Goal: Information Seeking & Learning: Find specific page/section

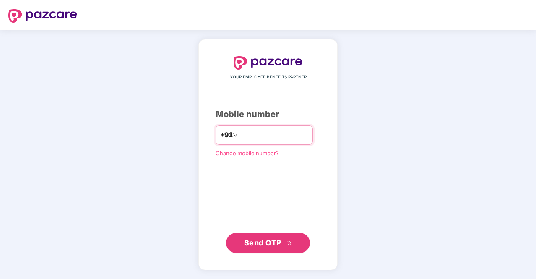
click at [243, 139] on input "number" at bounding box center [274, 134] width 69 height 13
type input "**********"
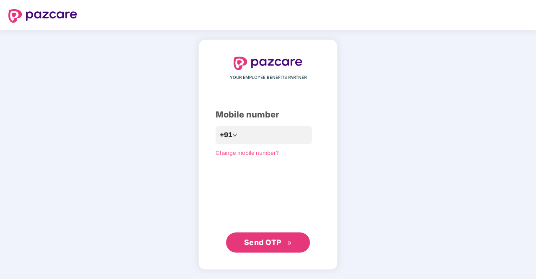
click at [269, 238] on span "Send OTP" at bounding box center [262, 242] width 37 height 9
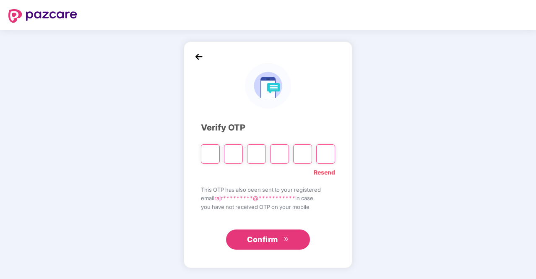
click at [206, 151] on input "Please enter verification code. Digit 1" at bounding box center [210, 153] width 19 height 19
type input "*"
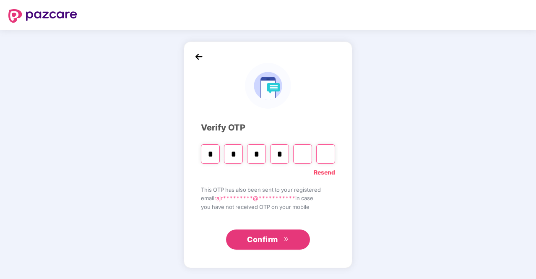
type input "*"
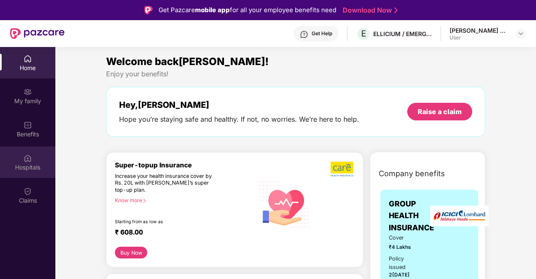
click at [30, 164] on div "Hospitals" at bounding box center [27, 167] width 55 height 8
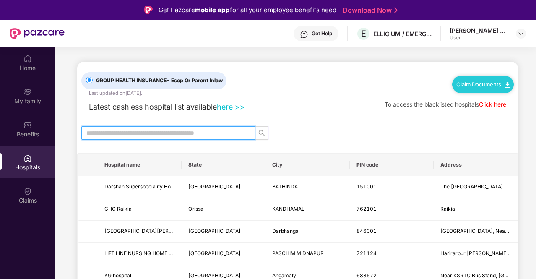
click at [169, 132] on input "text" at bounding box center [164, 132] width 157 height 9
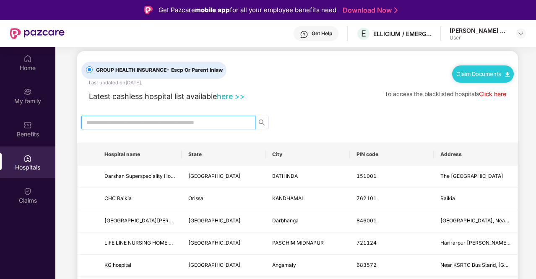
scroll to position [10, 0]
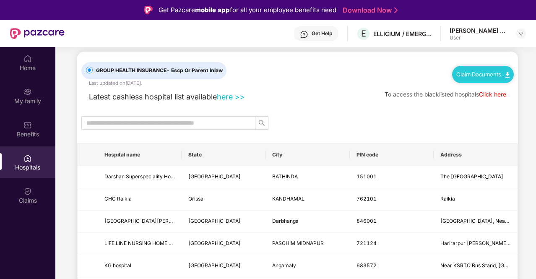
click at [482, 78] on div "Claim Documents" at bounding box center [483, 74] width 62 height 17
click at [489, 72] on link "Claim Documents" at bounding box center [483, 74] width 53 height 7
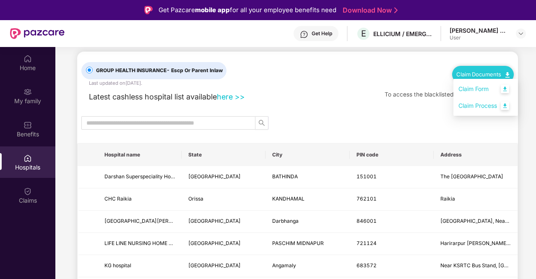
click at [506, 89] on link "Claim Form" at bounding box center [486, 89] width 55 height 18
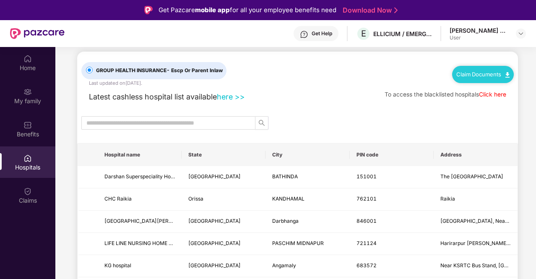
click at [350, 99] on div "Latest cashless hospital list available here >> To access the blacklisted hospi…" at bounding box center [297, 95] width 433 height 16
click at [220, 119] on input "text" at bounding box center [164, 122] width 157 height 9
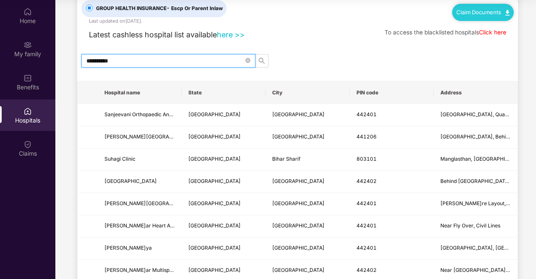
scroll to position [0, 0]
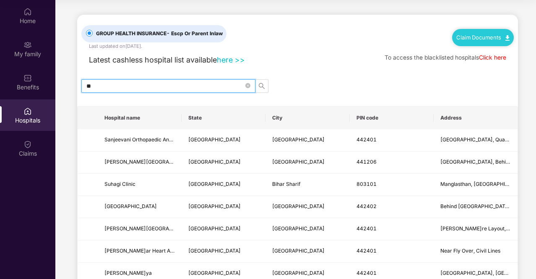
type input "*"
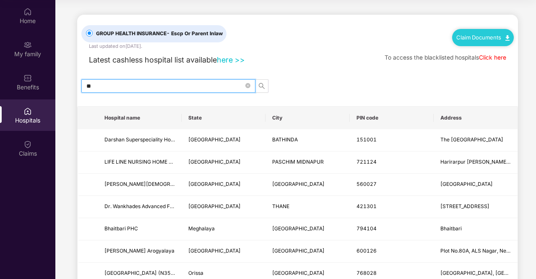
type input "*"
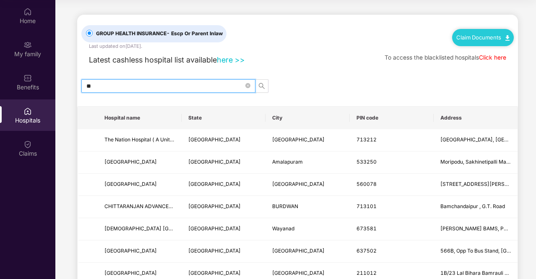
type input "*"
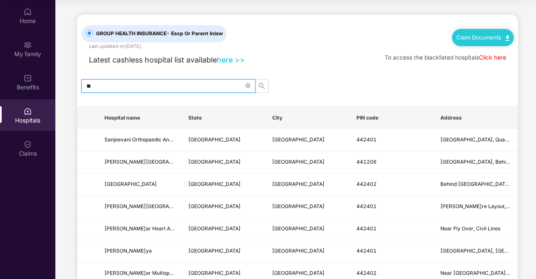
type input "*"
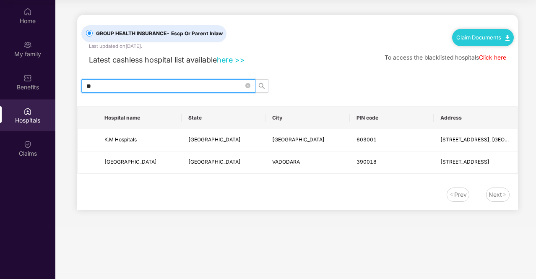
type input "*"
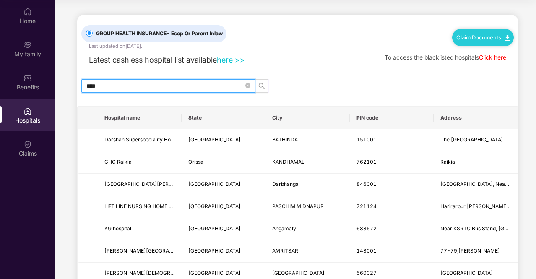
type input "*****"
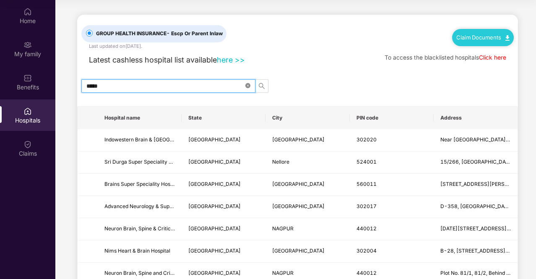
click at [247, 84] on icon "close-circle" at bounding box center [247, 85] width 5 height 5
click at [233, 84] on input "text" at bounding box center [164, 85] width 157 height 9
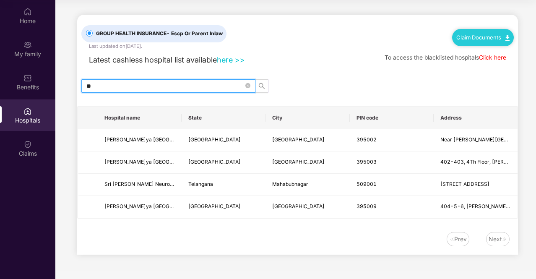
type input "*"
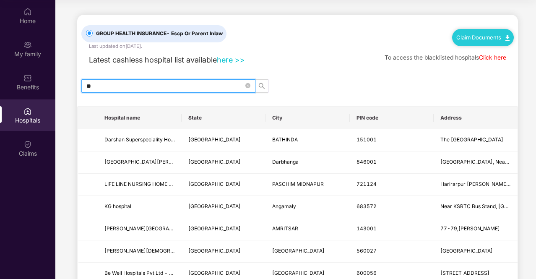
type input "*"
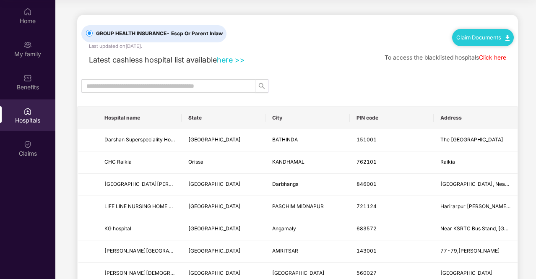
click at [341, 80] on div at bounding box center [297, 85] width 441 height 13
click at [29, 85] on div "Benefits" at bounding box center [27, 87] width 55 height 8
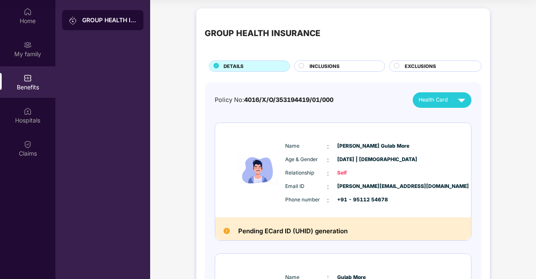
click at [313, 66] on span "INCLUSIONS" at bounding box center [325, 67] width 30 height 8
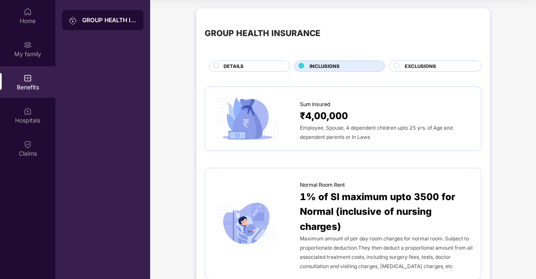
click at [387, 136] on div "Employee, Spouse, 4 dependent children upto 25 yrs. of Age and dependent parent…" at bounding box center [386, 132] width 173 height 18
click at [314, 101] on span "Sum Insured" at bounding box center [315, 104] width 31 height 8
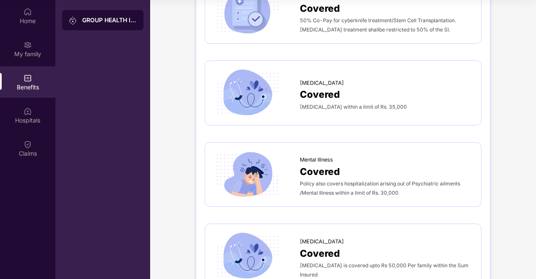
scroll to position [1368, 0]
click at [359, 164] on div "Covered" at bounding box center [386, 171] width 173 height 15
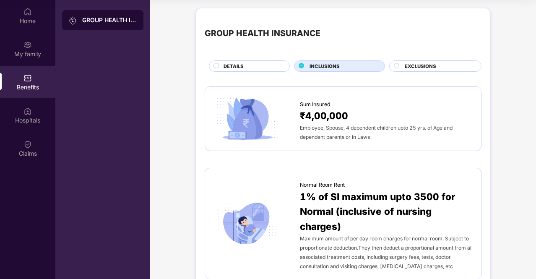
scroll to position [0, 0]
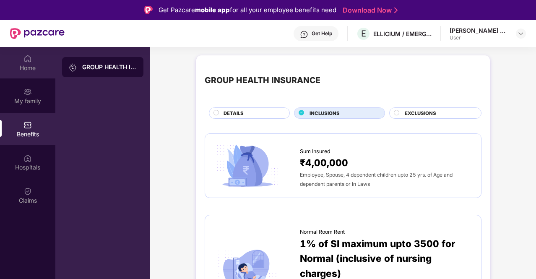
click at [33, 66] on div "Home" at bounding box center [27, 68] width 55 height 8
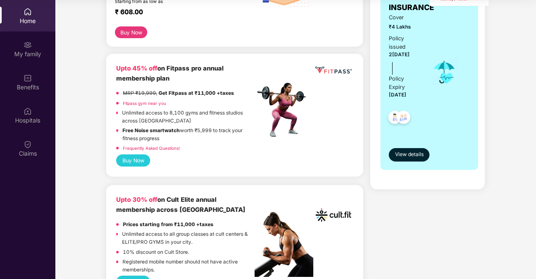
scroll to position [170, 0]
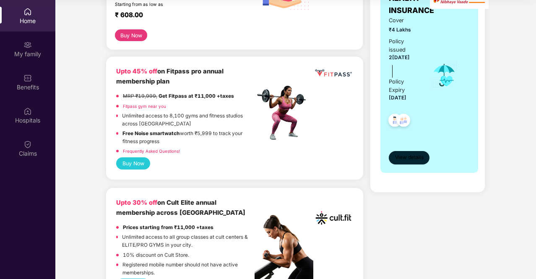
click at [404, 156] on span "View details" at bounding box center [409, 158] width 29 height 8
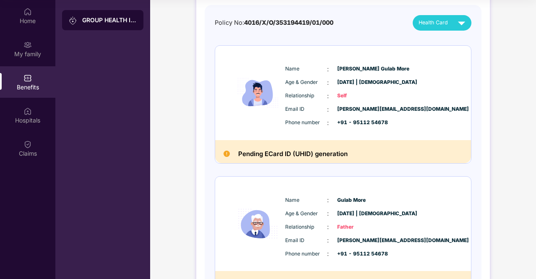
scroll to position [0, 0]
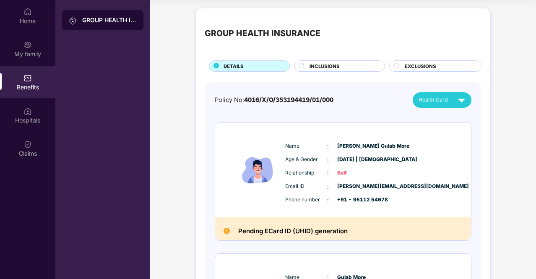
click at [95, 21] on div "GROUP HEALTH INSURANCE" at bounding box center [109, 20] width 55 height 8
click at [34, 111] on div "Hospitals" at bounding box center [27, 114] width 55 height 31
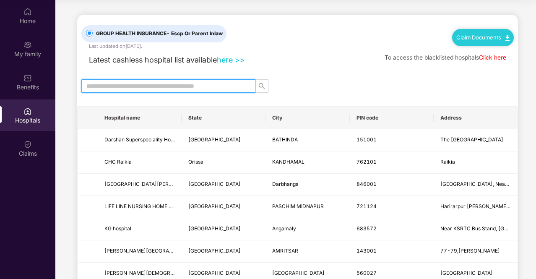
click at [185, 87] on input "text" at bounding box center [164, 85] width 157 height 9
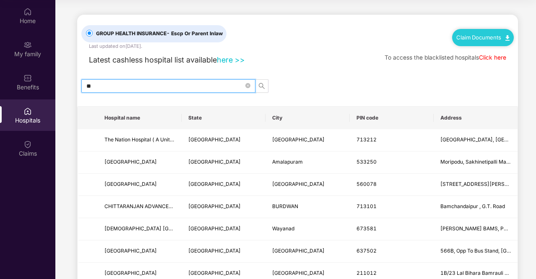
type input "*"
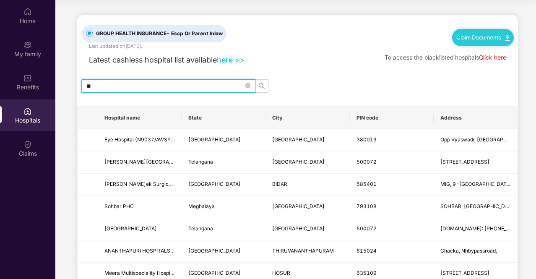
type input "*"
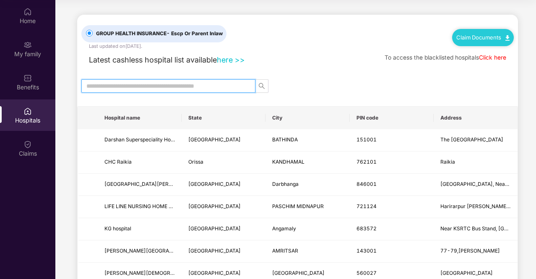
click at [185, 87] on input "text" at bounding box center [164, 85] width 157 height 9
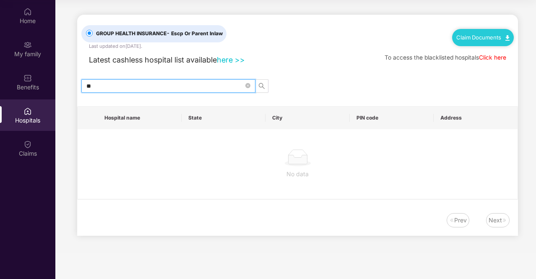
type input "*"
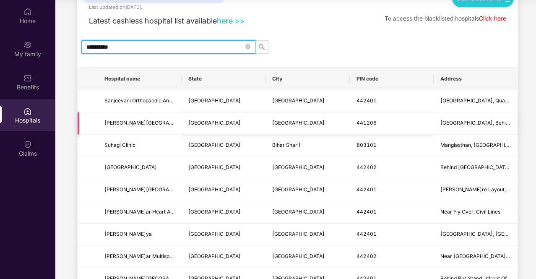
scroll to position [44, 0]
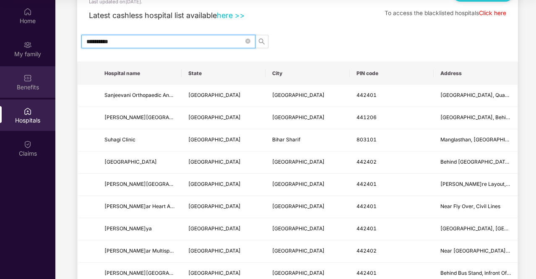
type input "**********"
click at [41, 75] on div "Benefits" at bounding box center [27, 81] width 55 height 31
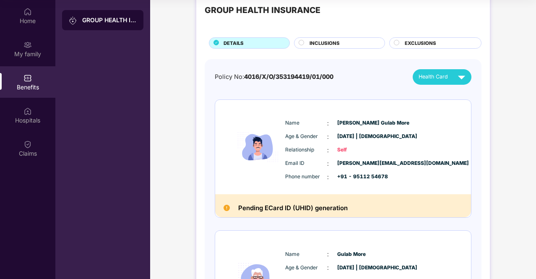
scroll to position [23, 0]
click at [309, 43] on div "INCLUSIONS" at bounding box center [342, 44] width 75 height 9
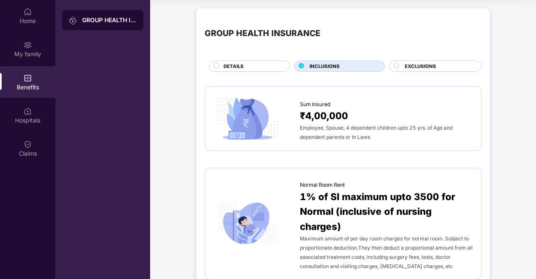
scroll to position [0, 0]
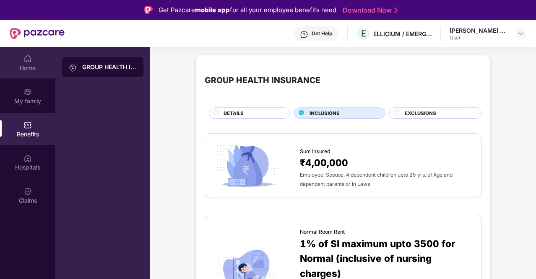
click at [29, 52] on div "Home" at bounding box center [27, 62] width 55 height 31
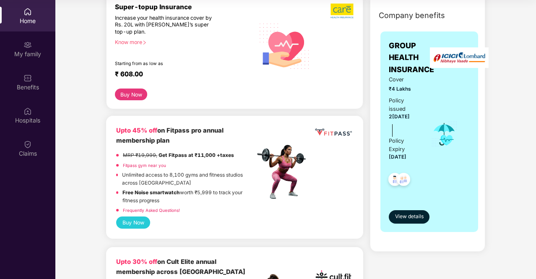
scroll to position [122, 0]
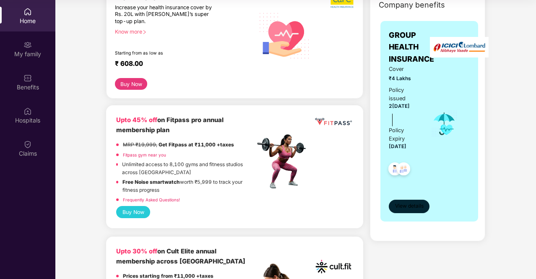
click at [405, 205] on span "View details" at bounding box center [409, 206] width 29 height 8
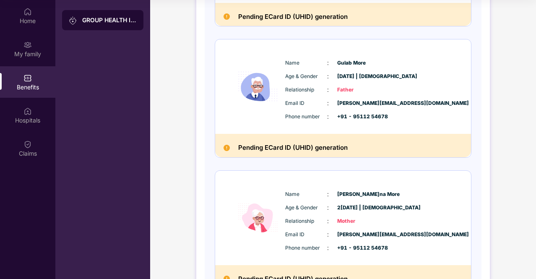
scroll to position [275, 0]
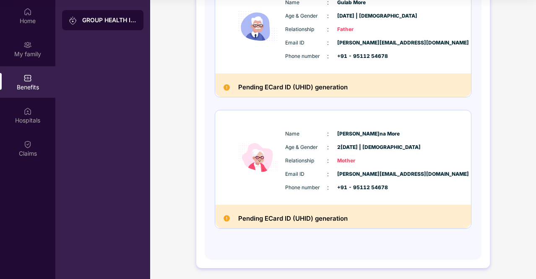
click at [225, 85] on img at bounding box center [227, 87] width 6 height 6
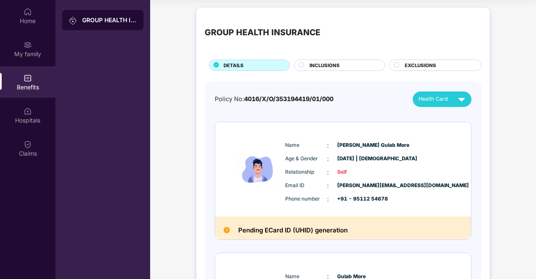
scroll to position [0, 0]
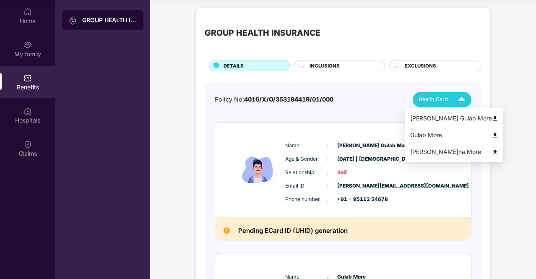
click at [492, 133] on img at bounding box center [495, 135] width 6 height 6
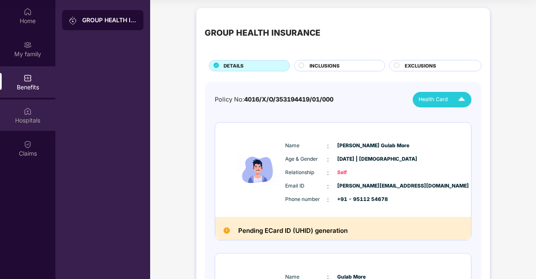
click at [42, 114] on div "Hospitals" at bounding box center [27, 114] width 55 height 31
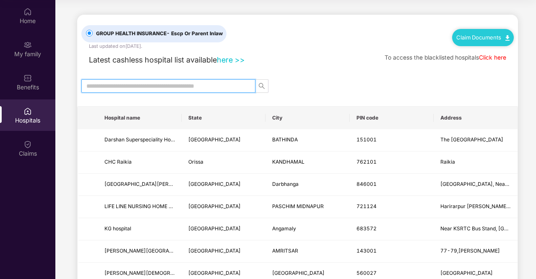
click at [208, 88] on input "text" at bounding box center [164, 85] width 157 height 9
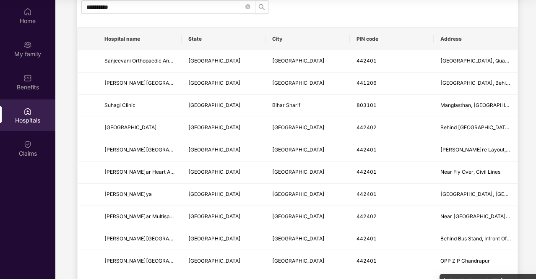
scroll to position [80, 0]
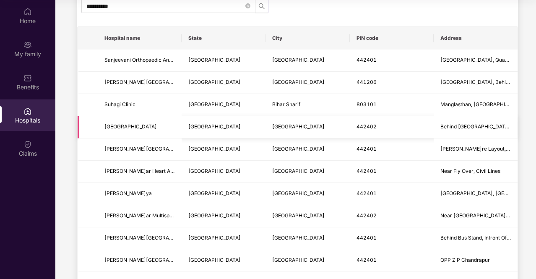
click at [439, 119] on td "Behind [GEOGRAPHIC_DATA], Civil Line" at bounding box center [476, 127] width 84 height 22
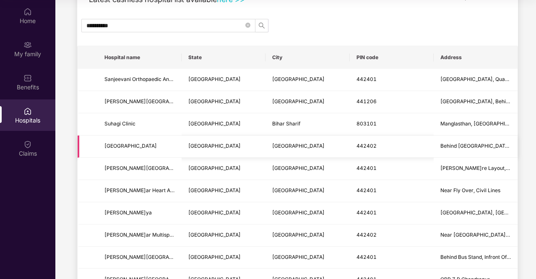
scroll to position [62, 0]
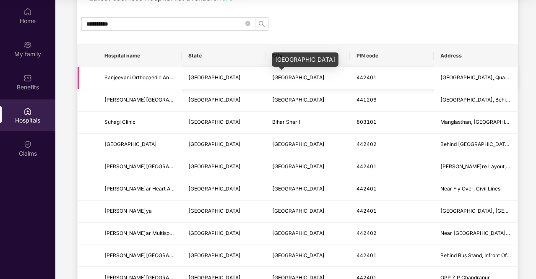
click at [295, 79] on span "[GEOGRAPHIC_DATA]" at bounding box center [298, 77] width 52 height 6
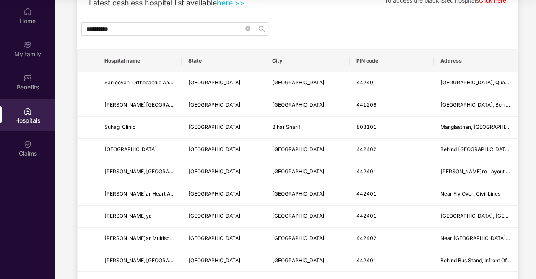
scroll to position [0, 0]
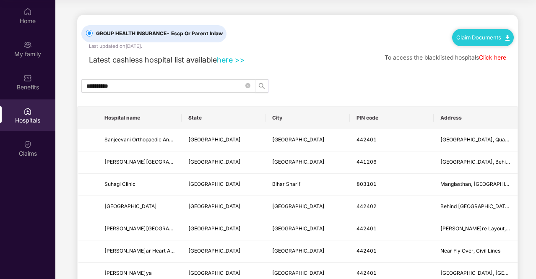
click at [508, 39] on img at bounding box center [508, 37] width 4 height 5
click at [506, 48] on link "Claim Form" at bounding box center [486, 52] width 55 height 18
click at [503, 34] on link "Claim Documents" at bounding box center [483, 37] width 53 height 7
click at [507, 69] on link "Claim Process" at bounding box center [486, 69] width 55 height 18
click at [160, 87] on input "**********" at bounding box center [164, 85] width 157 height 9
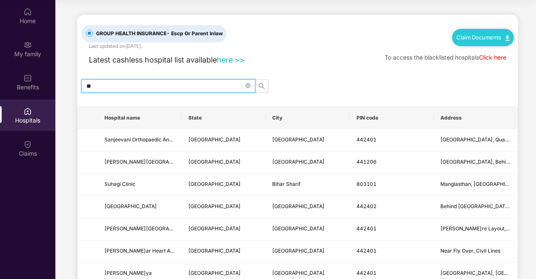
type input "*"
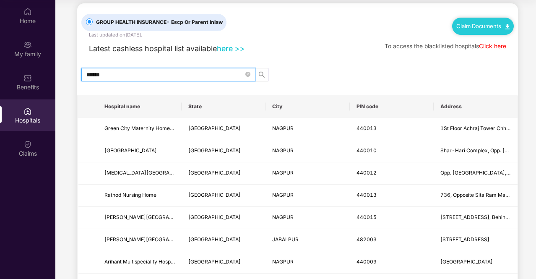
scroll to position [45, 0]
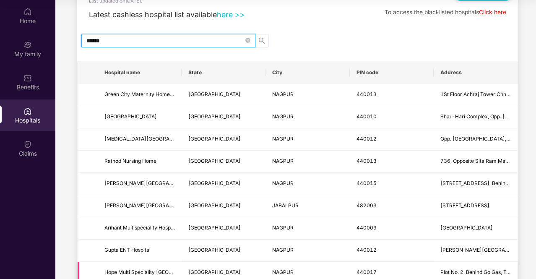
type input "******"
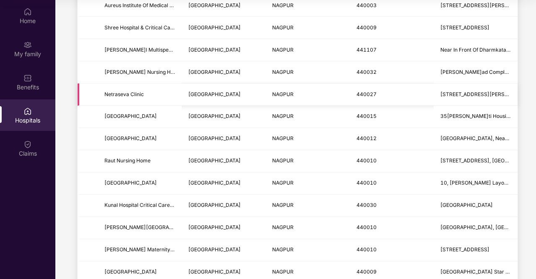
scroll to position [1006, 0]
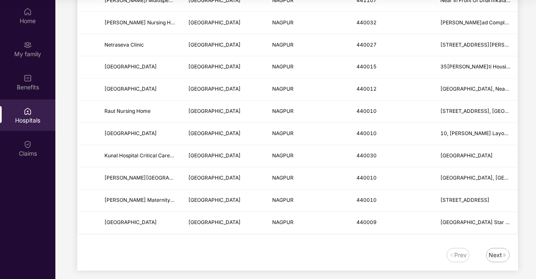
click at [494, 251] on div "Next" at bounding box center [495, 255] width 13 height 9
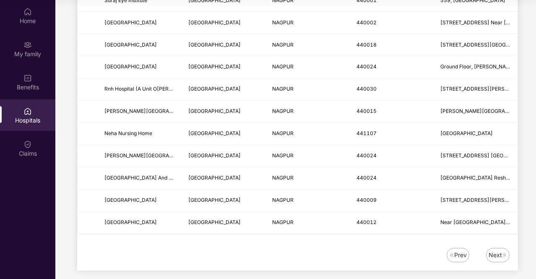
click at [452, 251] on div "Prev" at bounding box center [458, 255] width 23 height 14
click at [456, 251] on div "Prev" at bounding box center [460, 255] width 13 height 9
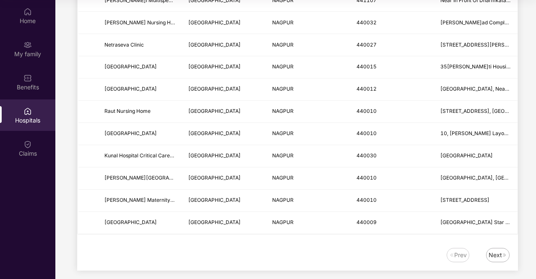
click at [501, 251] on div "Next" at bounding box center [495, 255] width 13 height 9
click at [503, 248] on div "Next" at bounding box center [497, 255] width 23 height 14
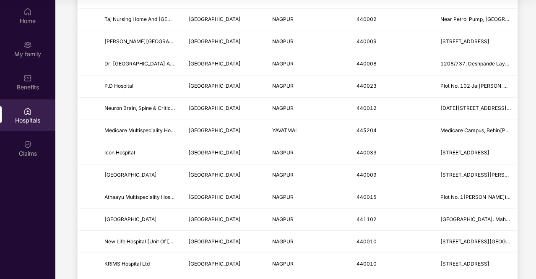
scroll to position [0, 0]
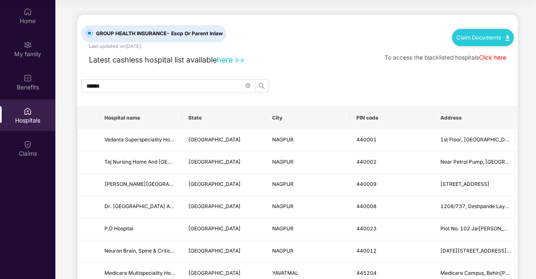
drag, startPoint x: 516, startPoint y: 0, endPoint x: 297, endPoint y: 95, distance: 238.9
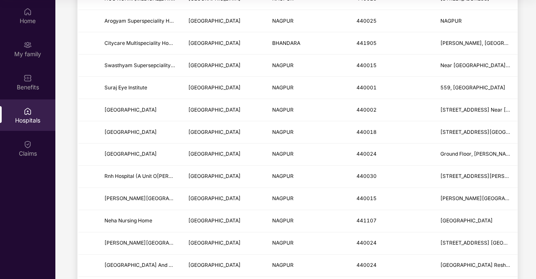
scroll to position [1006, 0]
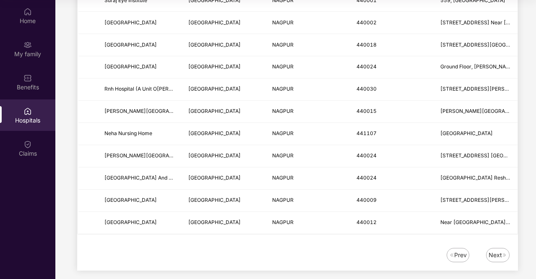
click at [331, 248] on div "Prev Next" at bounding box center [293, 255] width 433 height 14
click at [495, 251] on div "Next" at bounding box center [495, 255] width 13 height 9
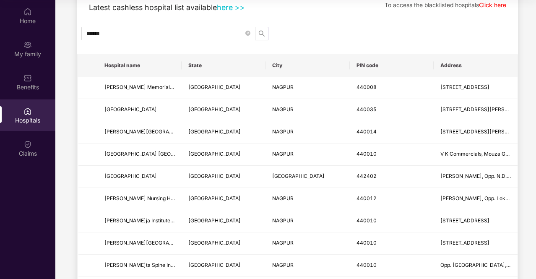
scroll to position [0, 0]
